Goal: Ask a question

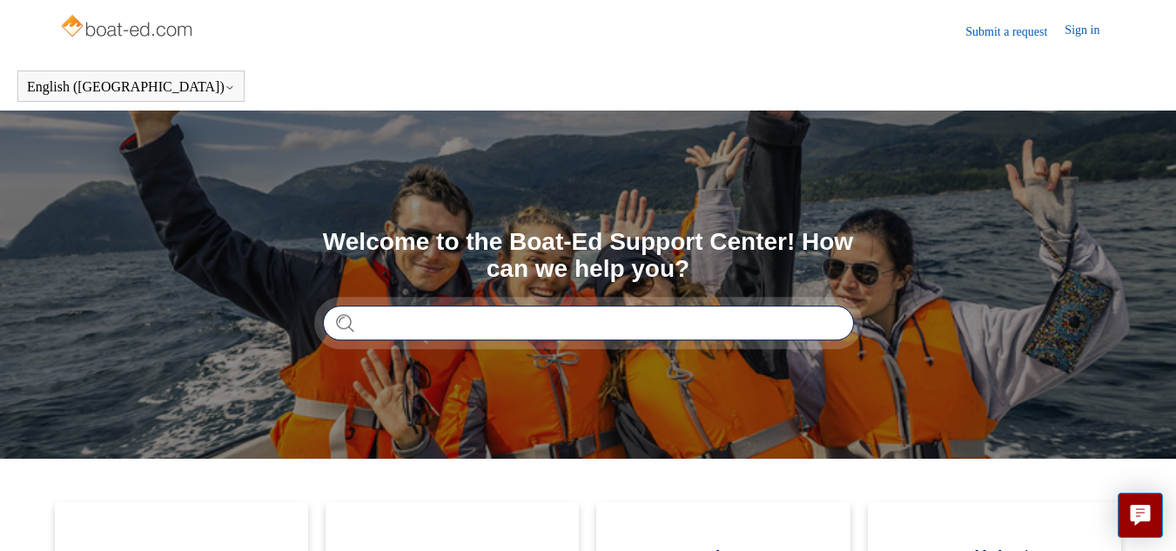
click at [439, 330] on input "Search" at bounding box center [588, 322] width 531 height 35
type input "**********"
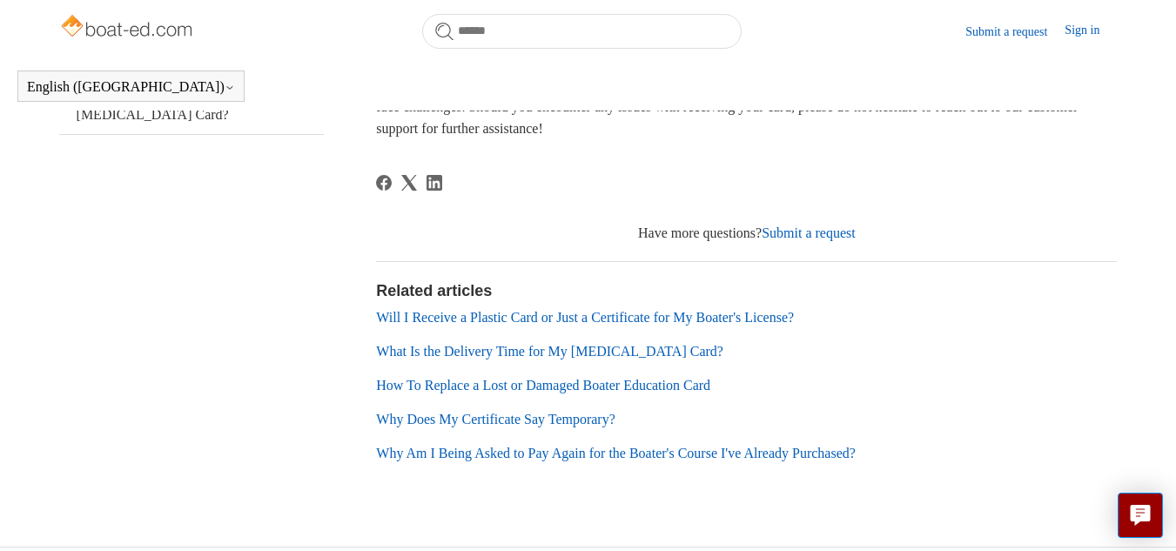
scroll to position [446, 0]
click at [806, 231] on link "Submit a request" at bounding box center [809, 232] width 94 height 15
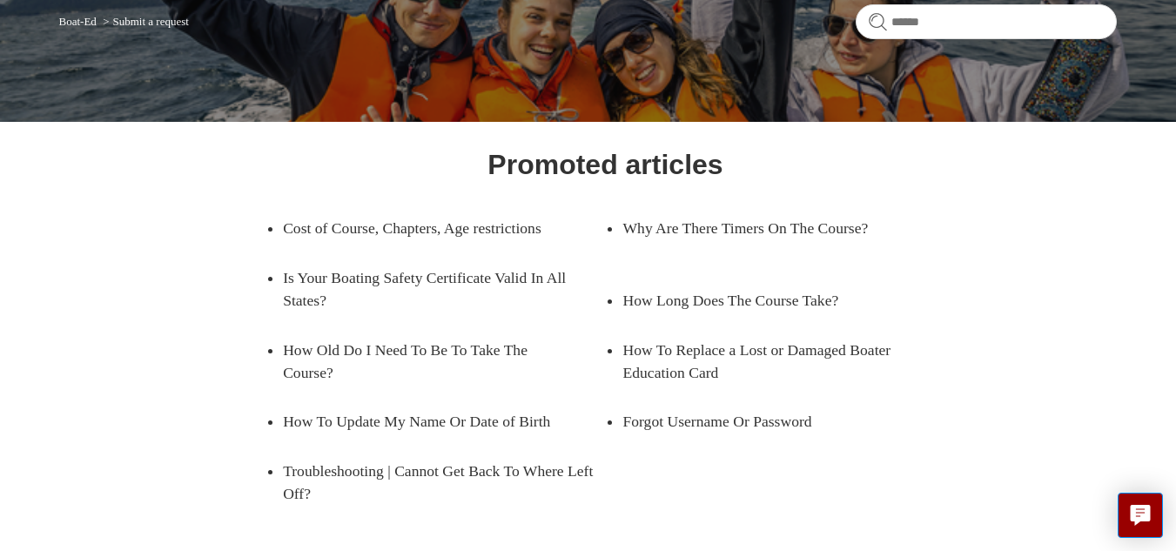
scroll to position [155, 0]
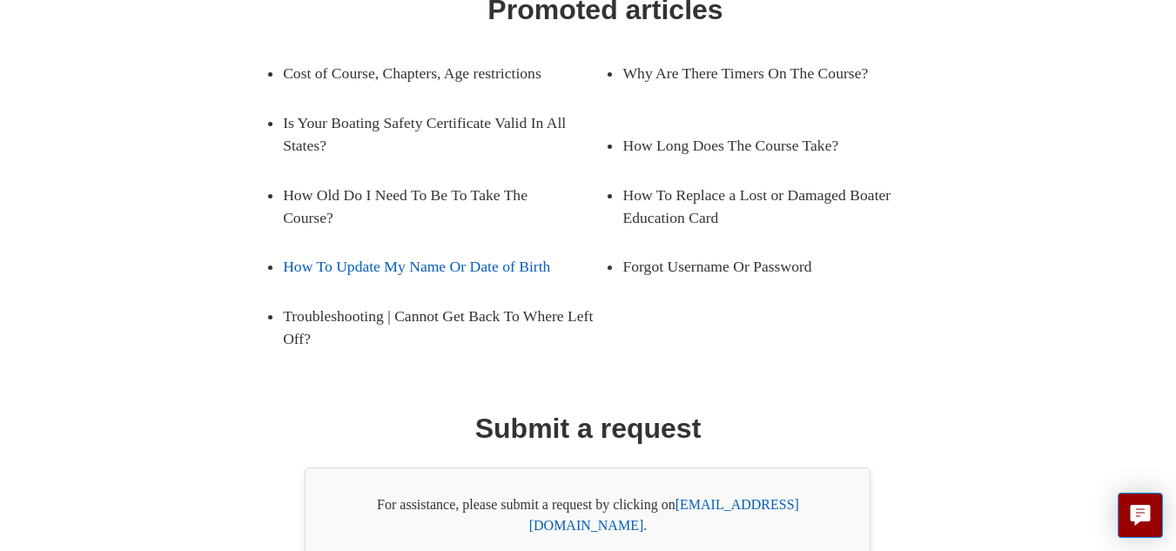
click at [497, 242] on link "How To Update My Name Or Date of Birth" at bounding box center [431, 266] width 296 height 49
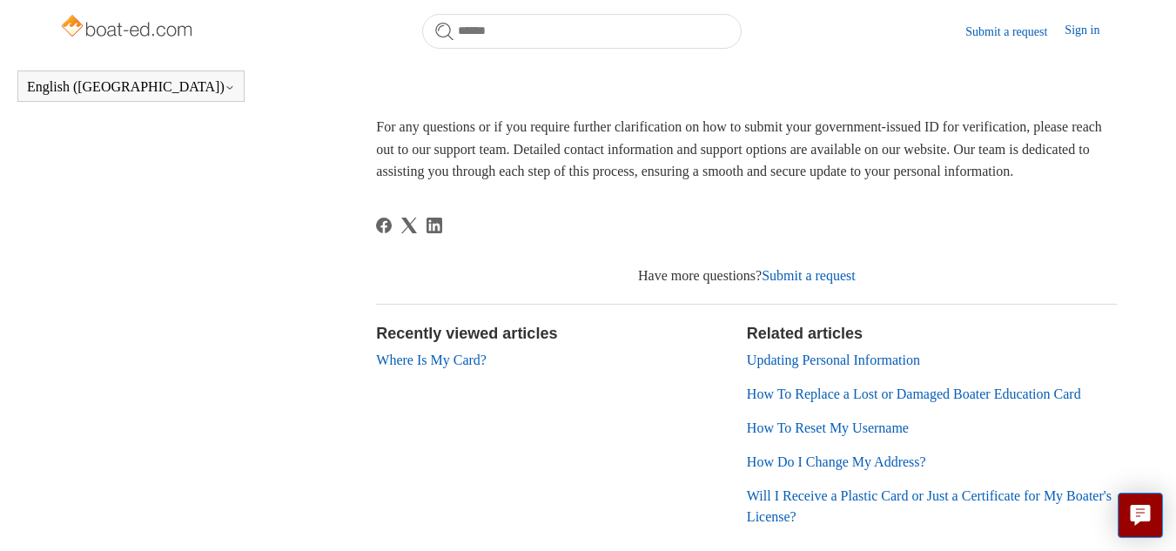
scroll to position [1180, 0]
click at [481, 366] on link "Where Is My Card?" at bounding box center [431, 358] width 111 height 15
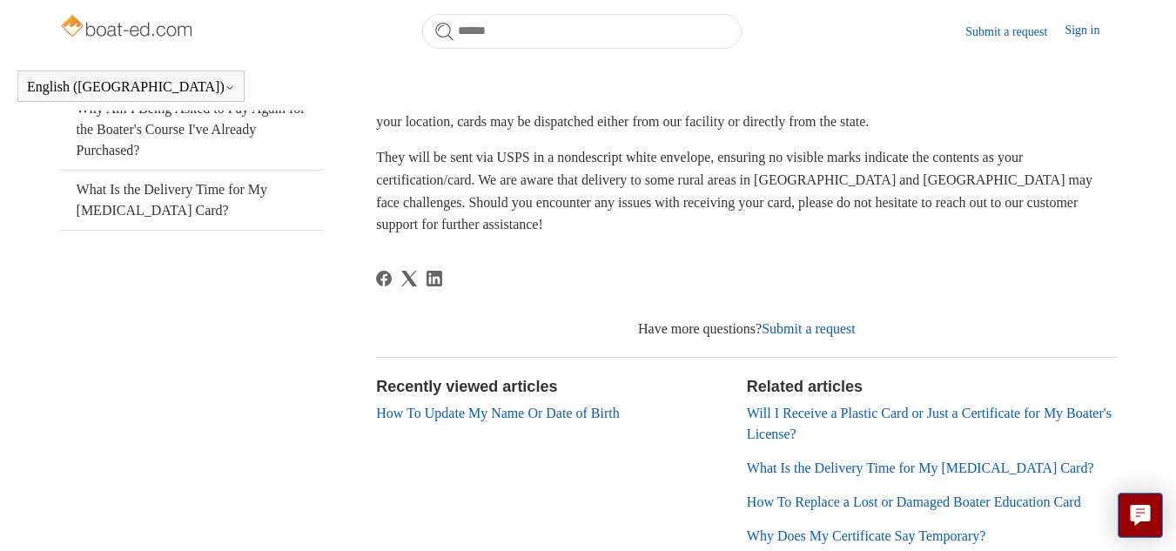
scroll to position [342, 0]
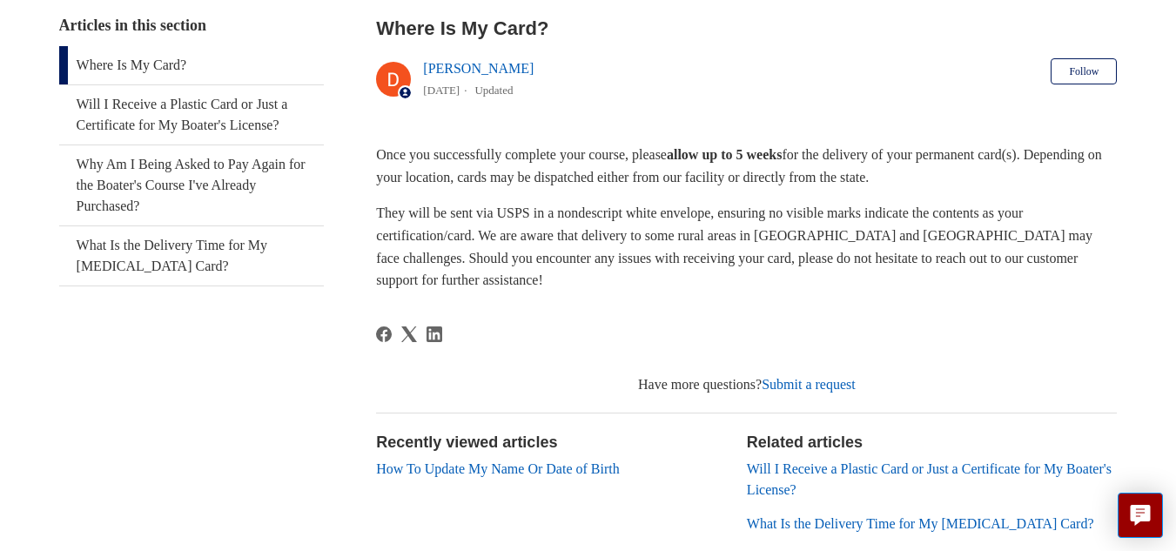
click at [797, 378] on link "Submit a request" at bounding box center [809, 384] width 94 height 15
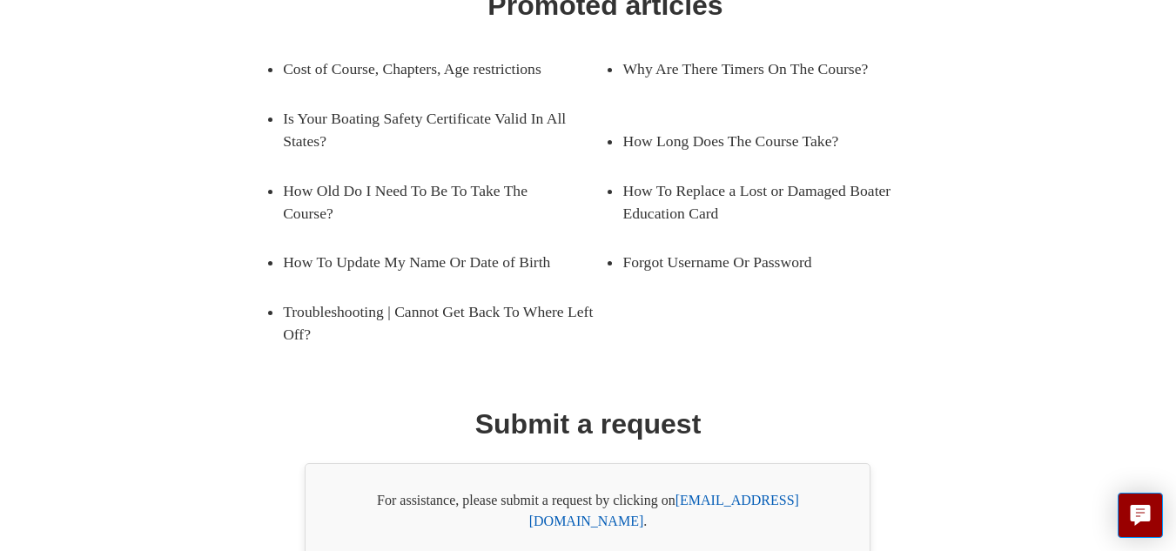
scroll to position [310, 0]
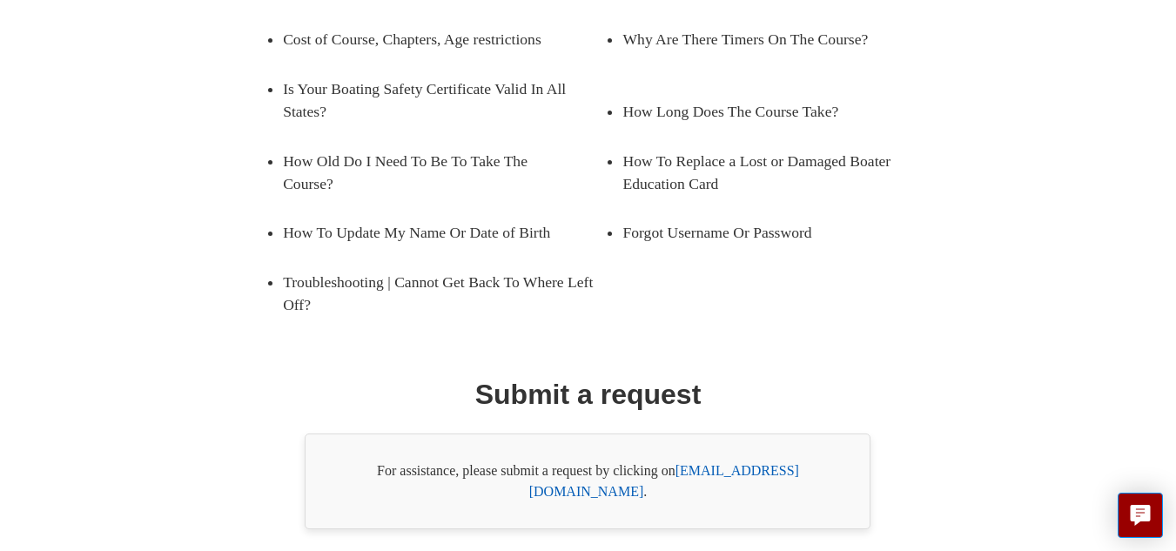
click at [717, 463] on link "[EMAIL_ADDRESS][DOMAIN_NAME]" at bounding box center [664, 481] width 270 height 36
click at [739, 463] on link "[EMAIL_ADDRESS][DOMAIN_NAME]" at bounding box center [664, 481] width 270 height 36
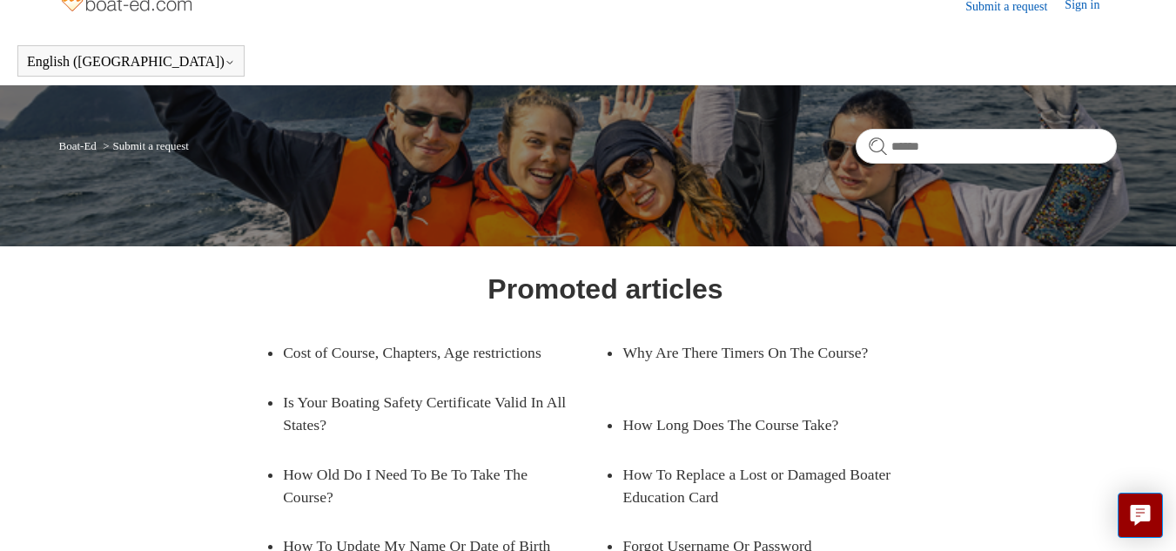
scroll to position [0, 0]
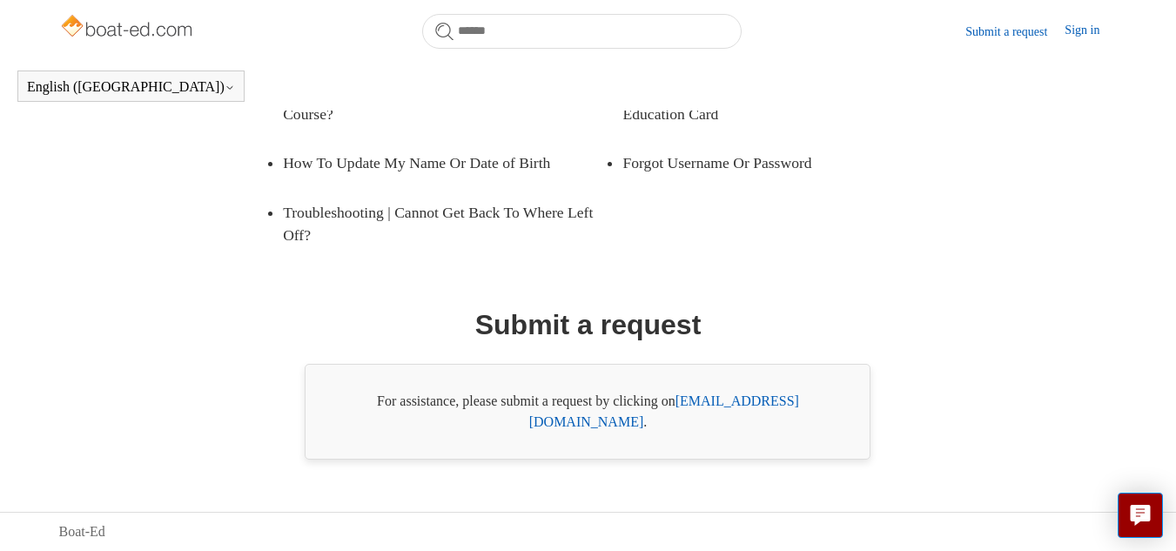
click at [727, 420] on link "[EMAIL_ADDRESS][DOMAIN_NAME]" at bounding box center [664, 411] width 270 height 36
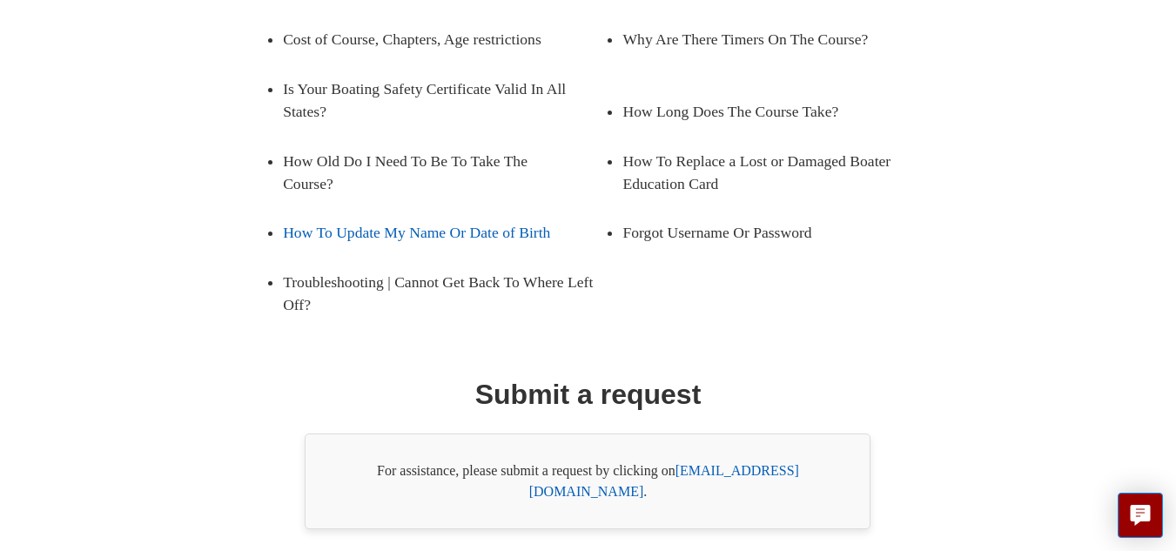
scroll to position [387, 0]
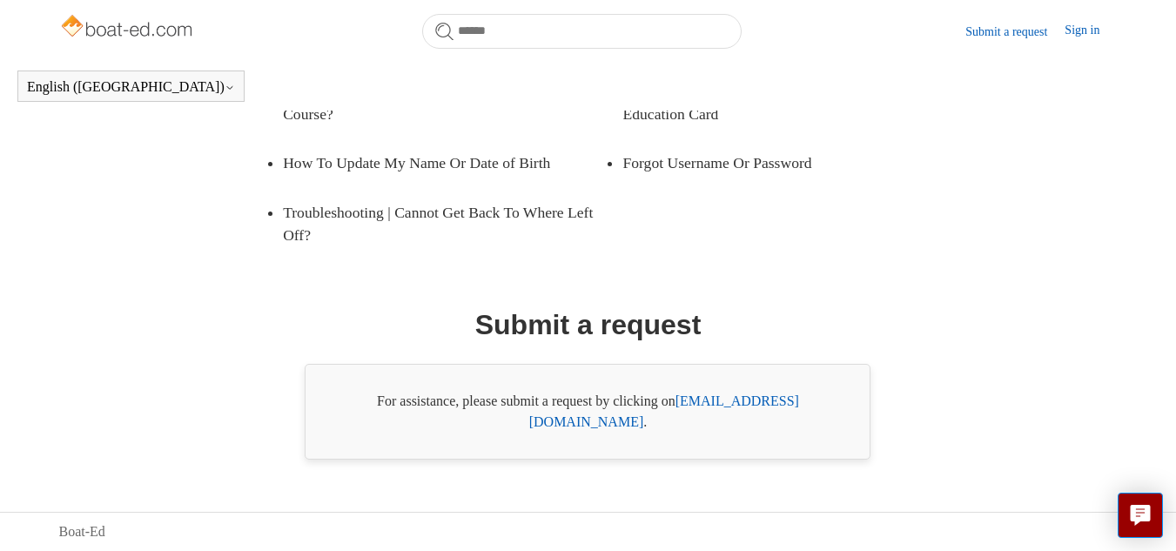
click at [236, 407] on div "Promoted articles Cost of Course, Chapters, Age restrictions Why Are There Time…" at bounding box center [587, 172] width 952 height 574
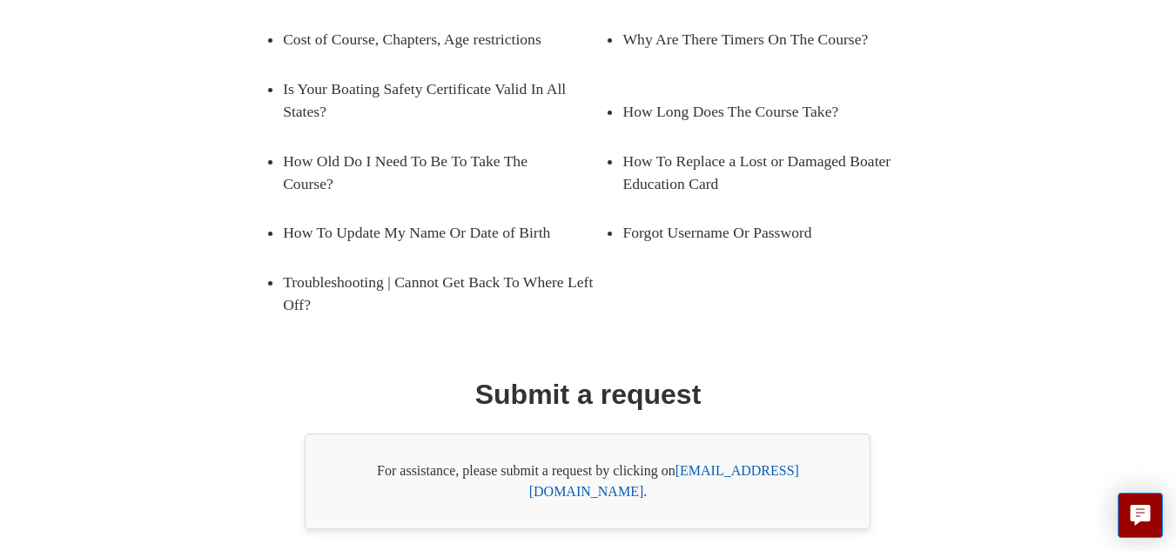
click at [736, 463] on link "[EMAIL_ADDRESS][DOMAIN_NAME]" at bounding box center [664, 481] width 270 height 36
